Goal: Find specific page/section: Find specific page/section

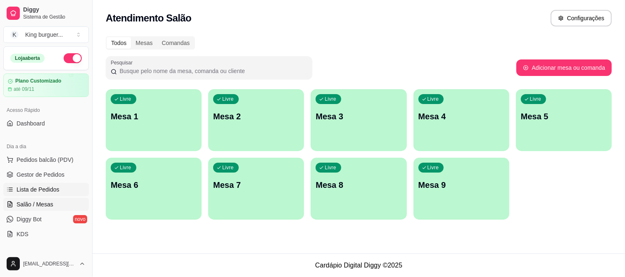
click at [52, 184] on link "Lista de Pedidos" at bounding box center [46, 189] width 86 height 13
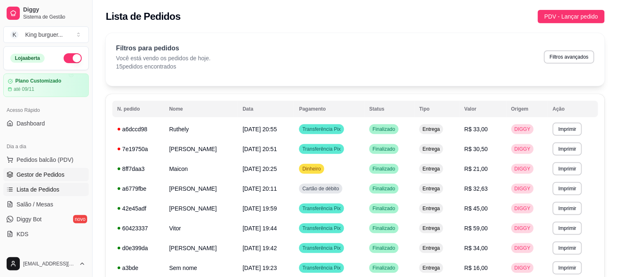
click at [51, 172] on span "Gestor de Pedidos" at bounding box center [41, 175] width 48 height 8
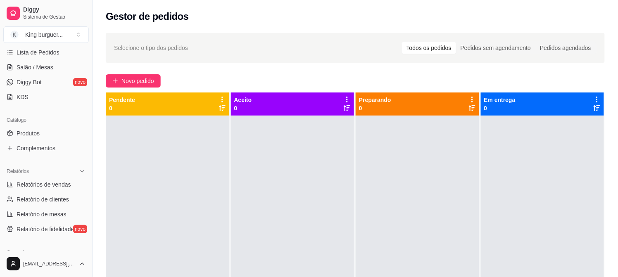
scroll to position [138, 0]
click at [50, 183] on span "Relatórios de vendas" at bounding box center [44, 184] width 55 height 8
select select "ALL"
select select "0"
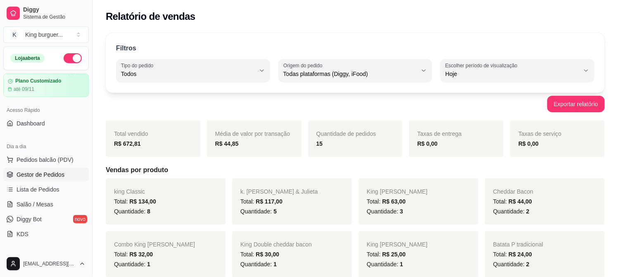
click at [44, 172] on span "Gestor de Pedidos" at bounding box center [41, 175] width 48 height 8
